Goal: Information Seeking & Learning: Learn about a topic

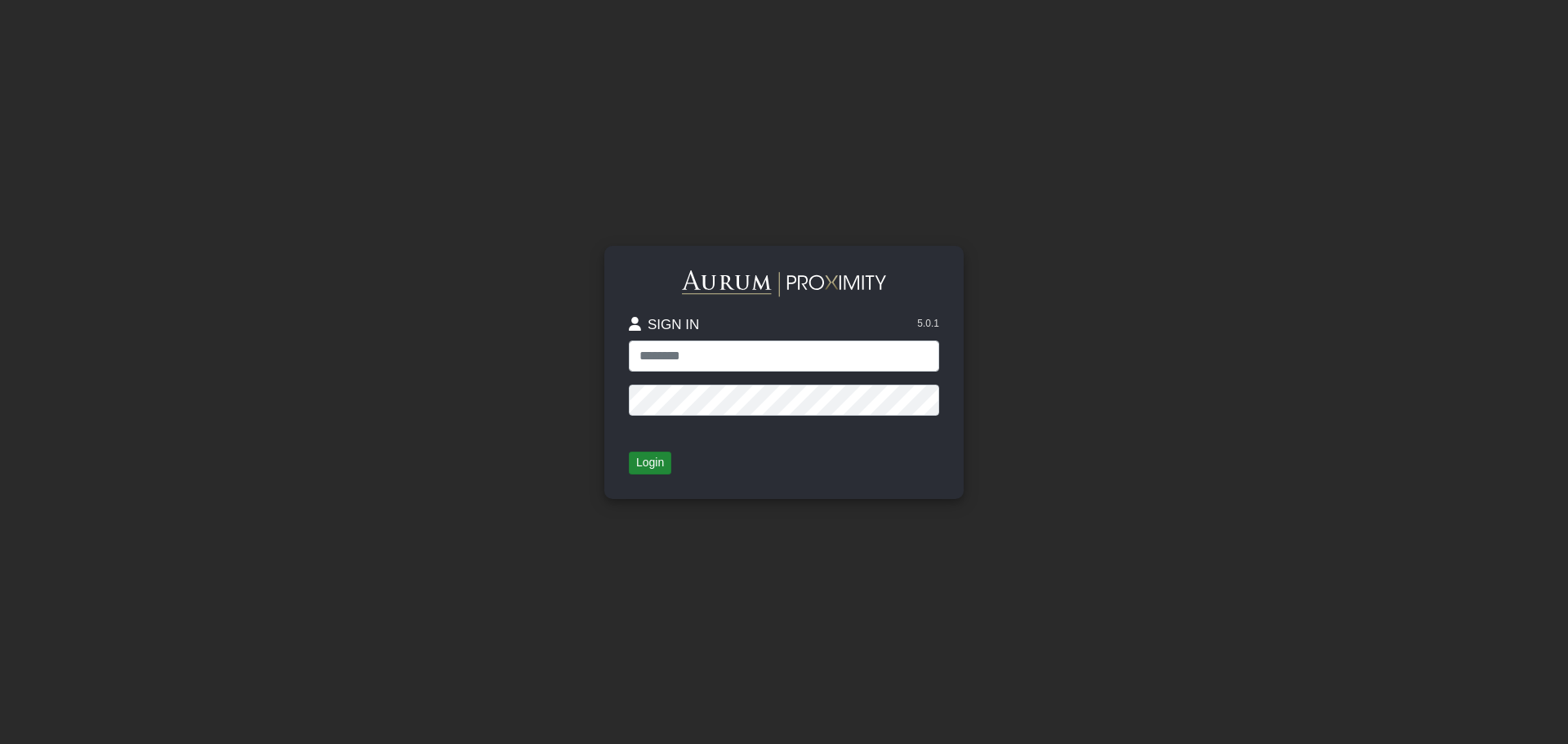
type input "******"
click at [640, 468] on button "Login" at bounding box center [650, 463] width 42 height 23
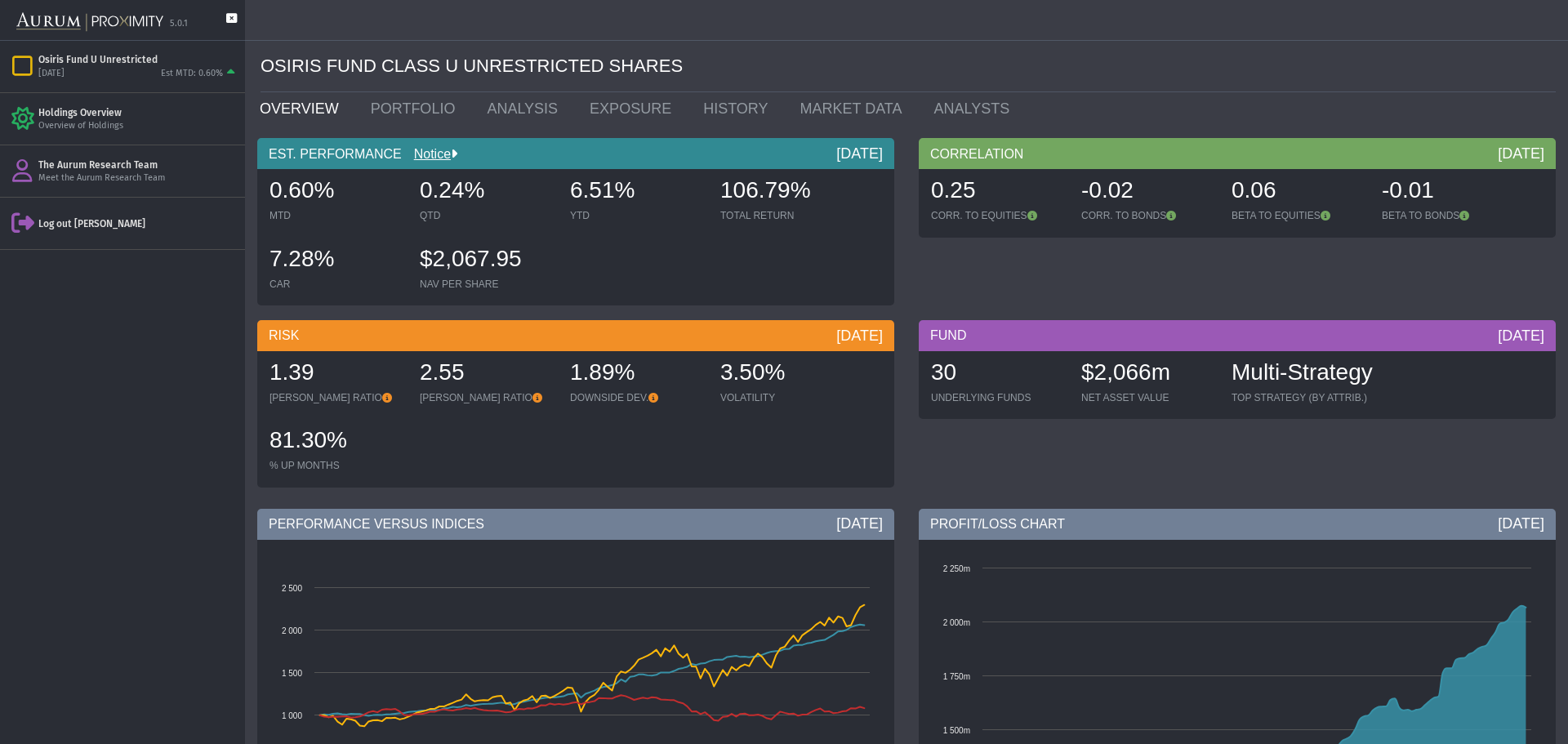
click at [230, 17] on icon at bounding box center [232, 26] width 11 height 27
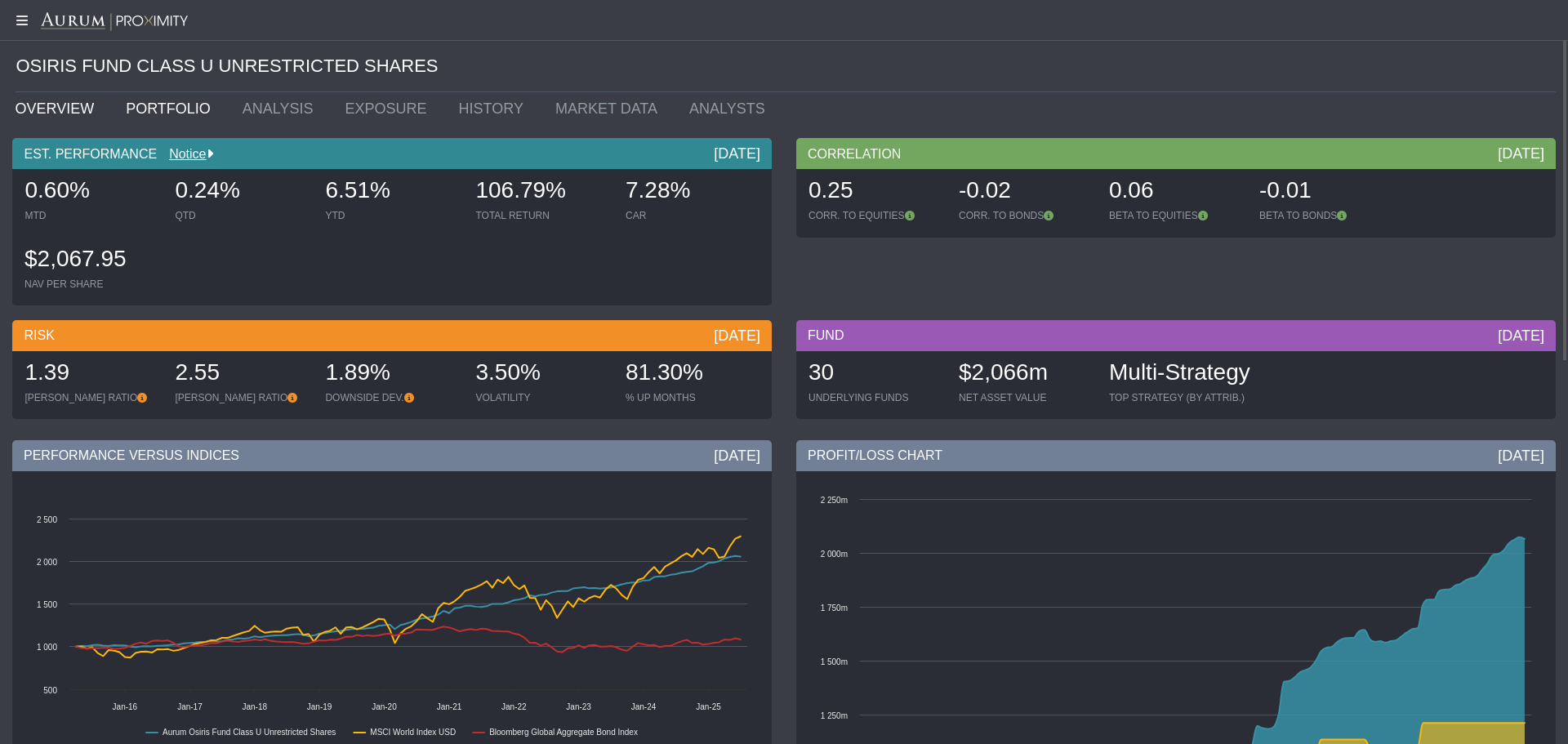
click at [155, 99] on link "PORTFOLIO" at bounding box center [172, 108] width 117 height 33
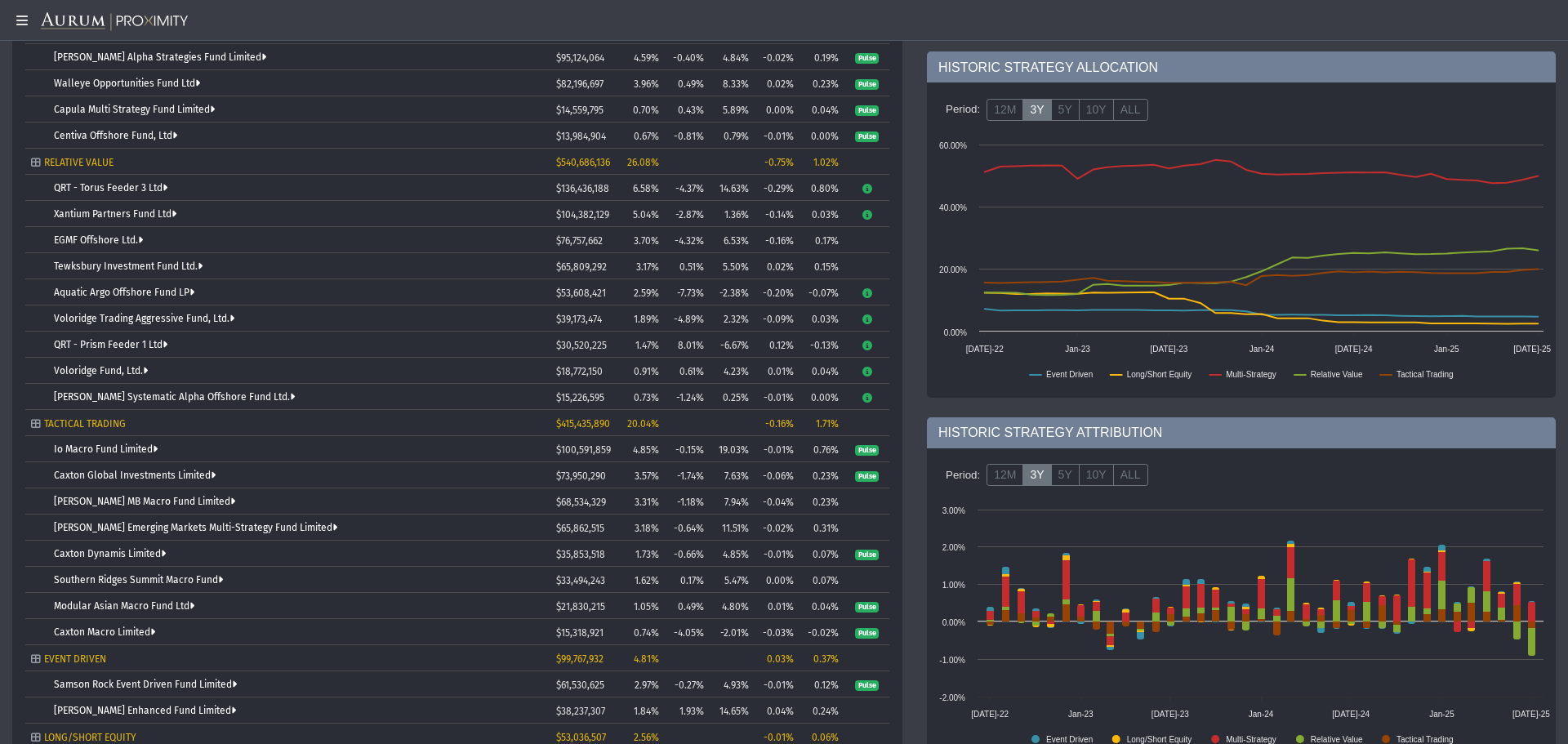
scroll to position [490, 0]
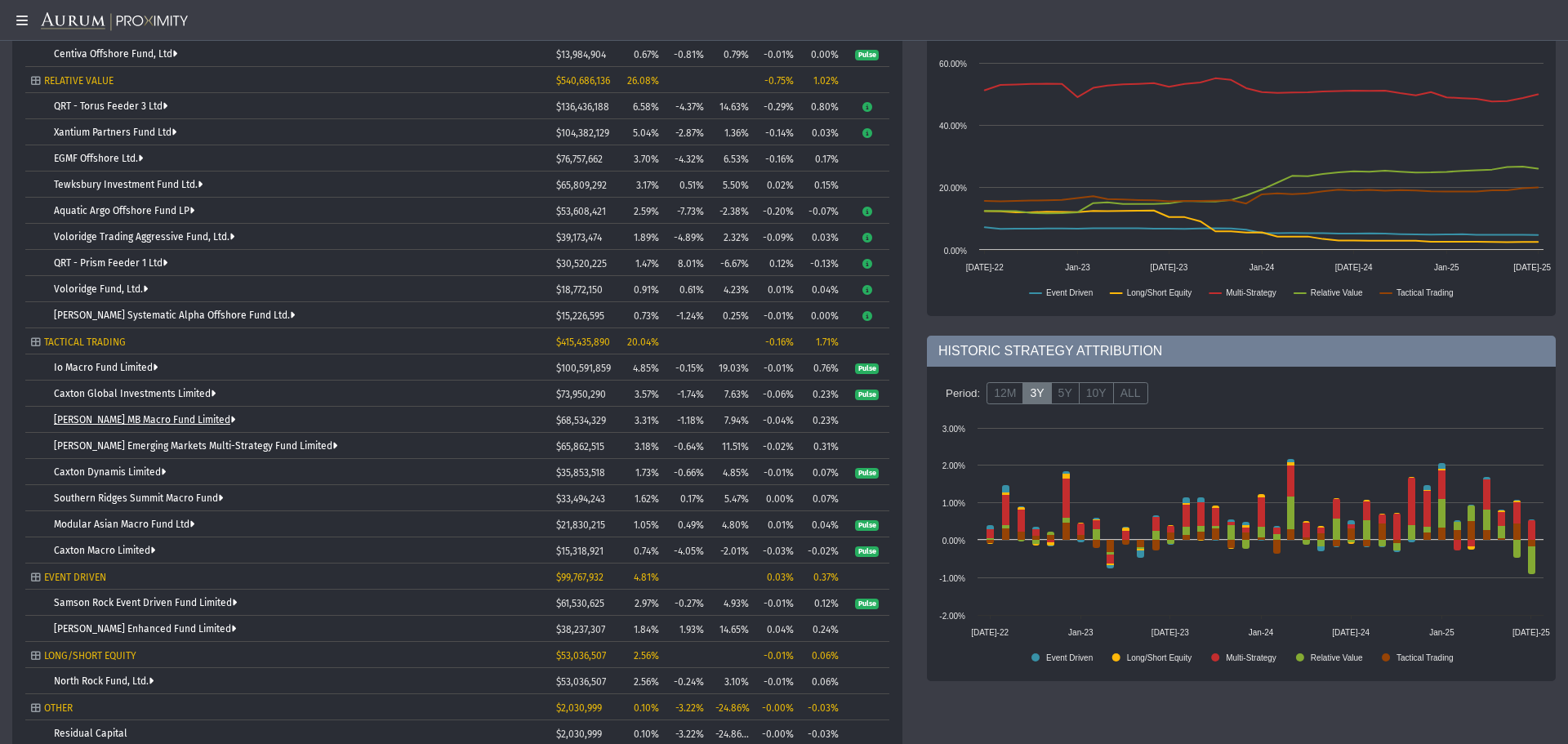
click at [152, 416] on link "[PERSON_NAME] MB Macro Fund Limited" at bounding box center [144, 419] width 181 height 11
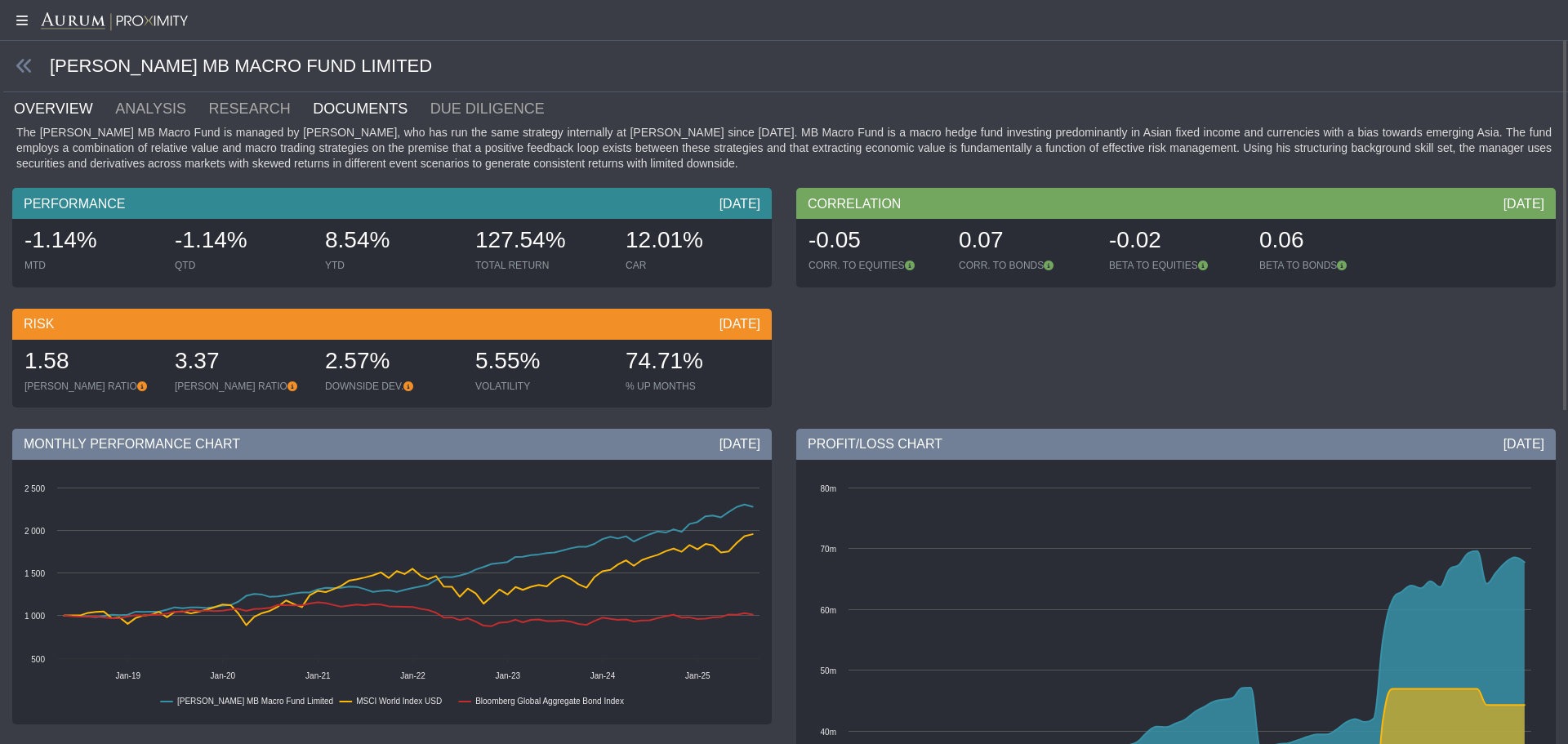
click at [312, 100] on link "DOCUMENTS" at bounding box center [370, 108] width 118 height 33
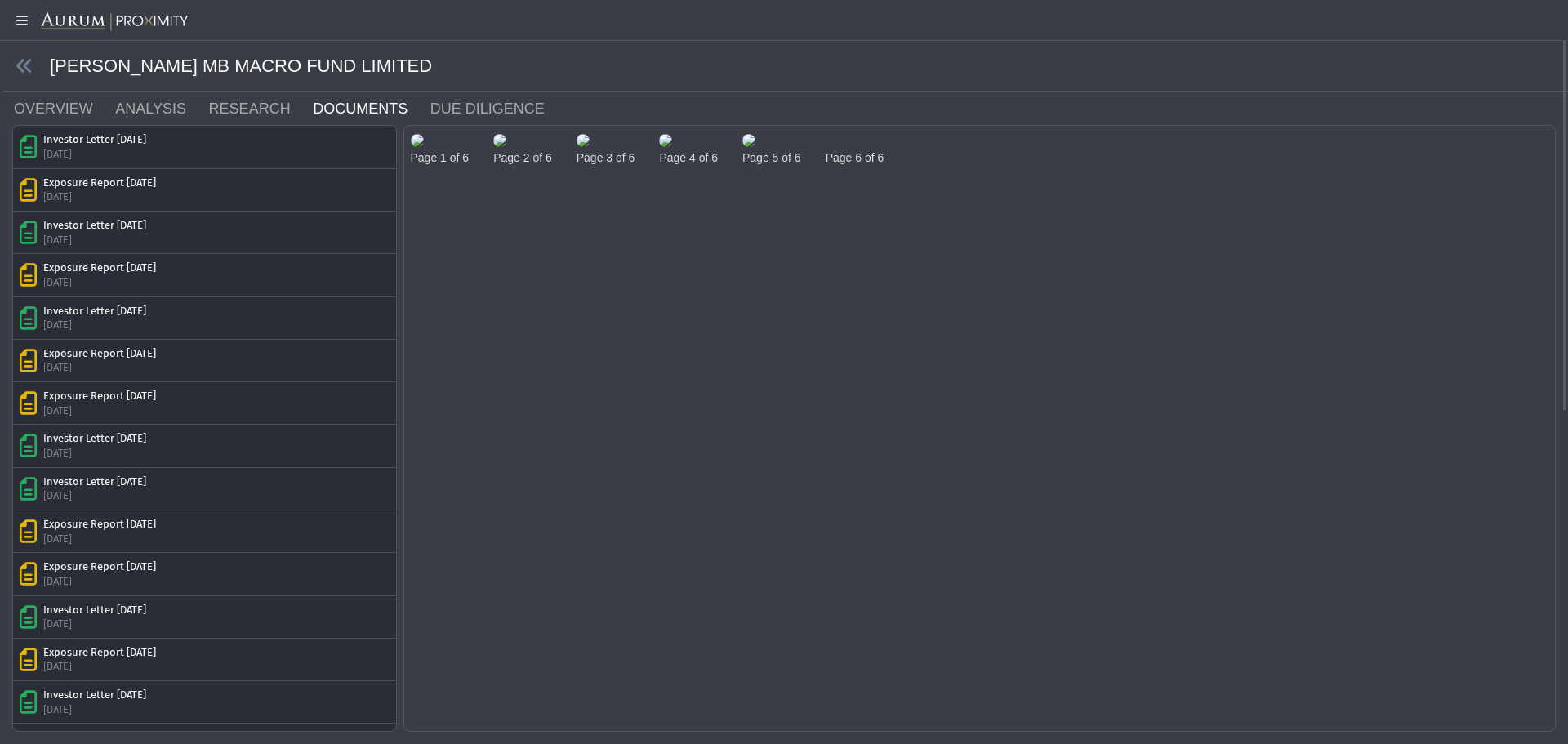
click at [33, 75] on div "[PERSON_NAME] MB MACRO FUND LIMITED" at bounding box center [785, 66] width 1564 height 51
click at [19, 61] on icon at bounding box center [25, 66] width 18 height 18
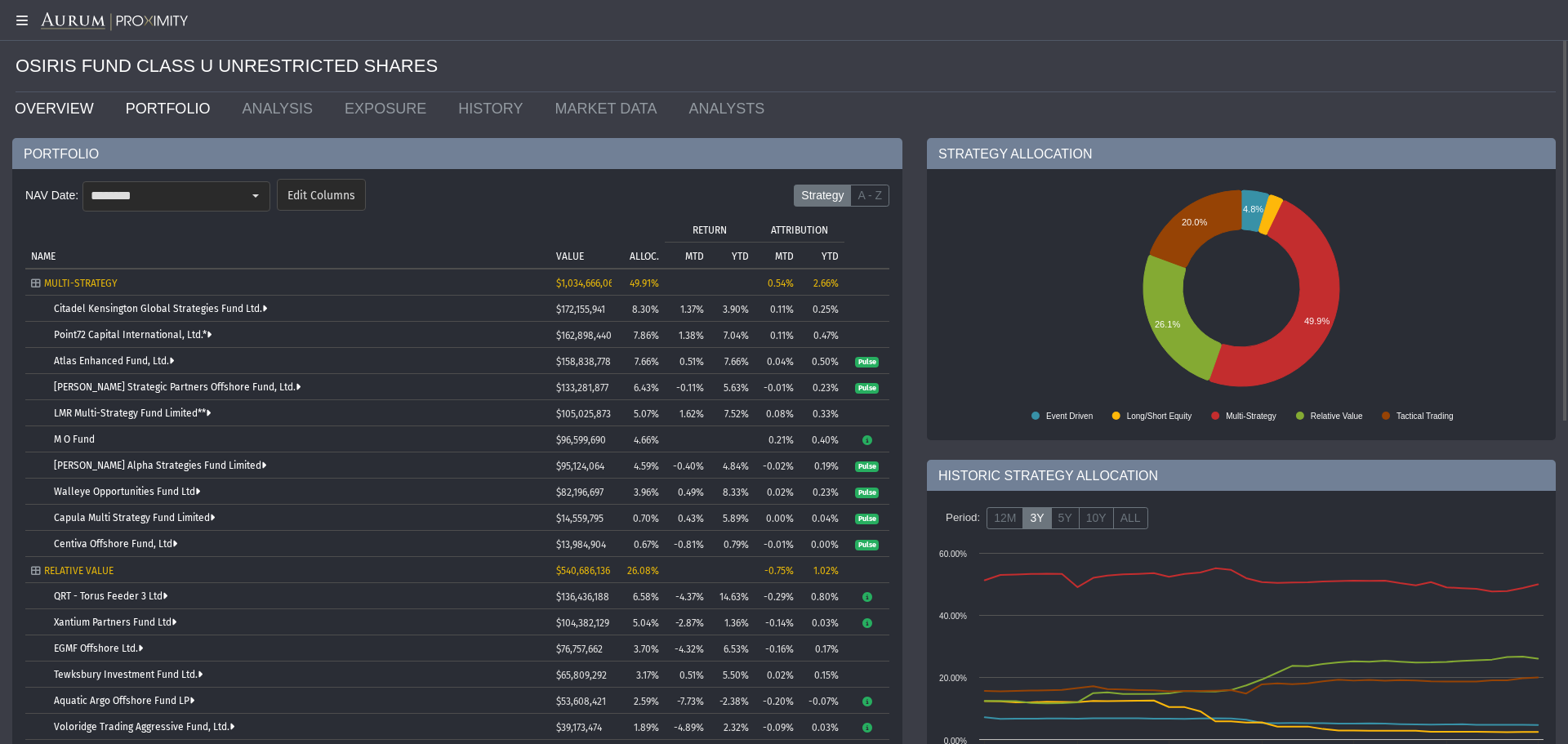
click at [51, 111] on link "OVERVIEW" at bounding box center [58, 108] width 111 height 33
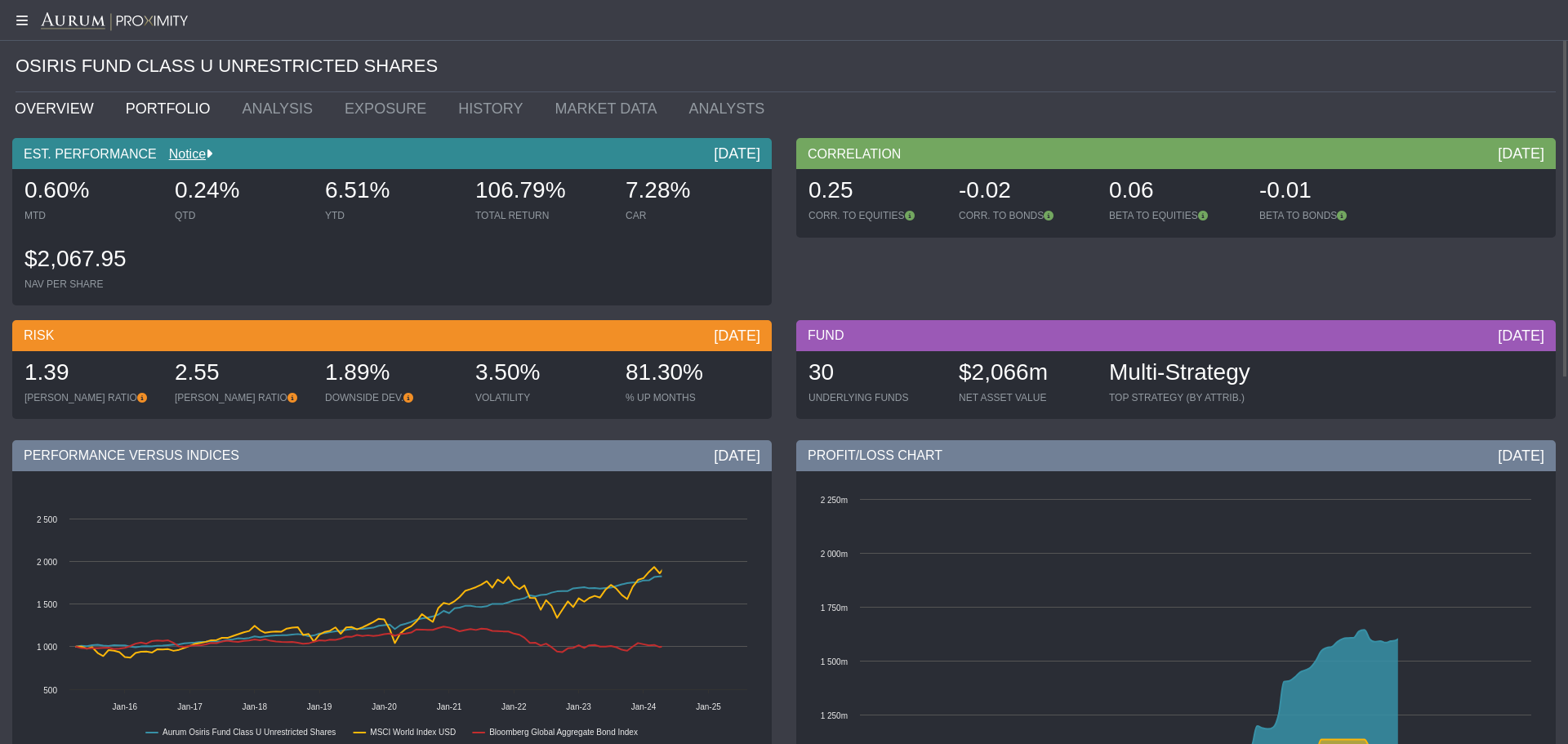
click at [129, 100] on link "PORTFOLIO" at bounding box center [172, 108] width 117 height 33
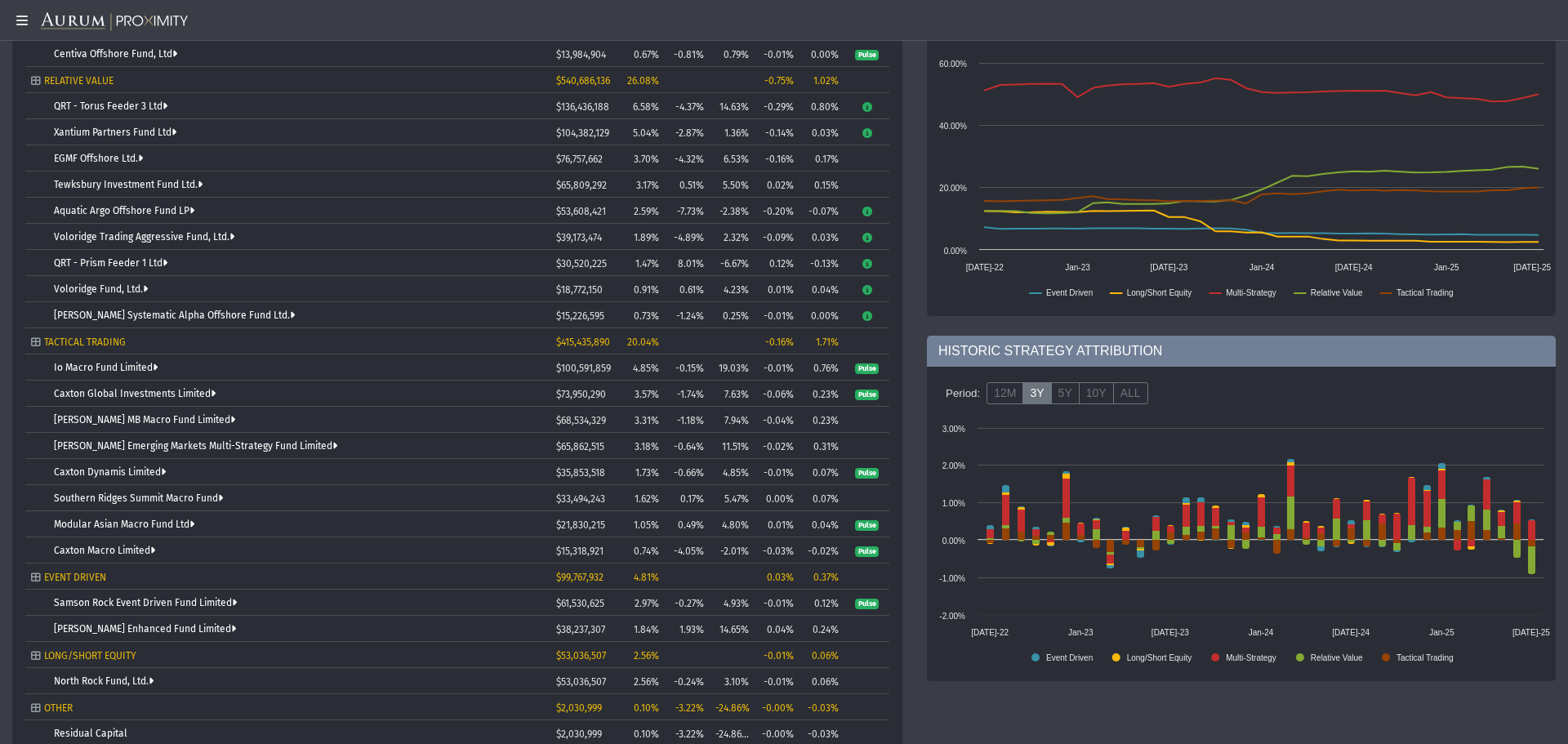
scroll to position [568, 0]
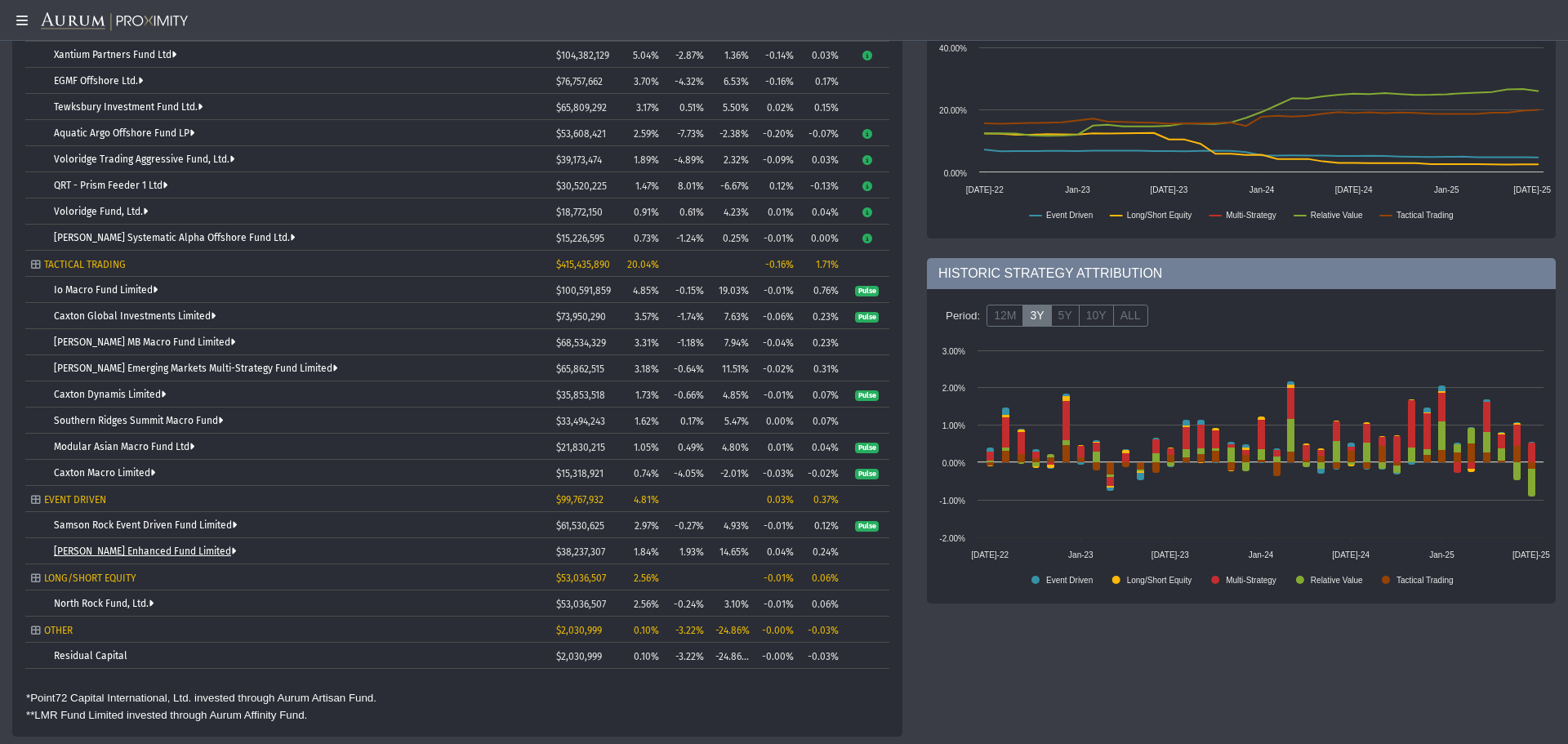
click at [139, 547] on link "[PERSON_NAME] Enhanced Fund Limited" at bounding box center [144, 551] width 182 height 11
